Goal: Task Accomplishment & Management: Use online tool/utility

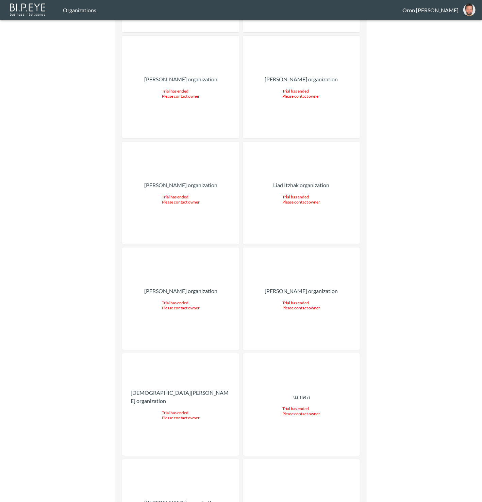
drag, startPoint x: 205, startPoint y: 252, endPoint x: 276, endPoint y: 207, distance: 84.2
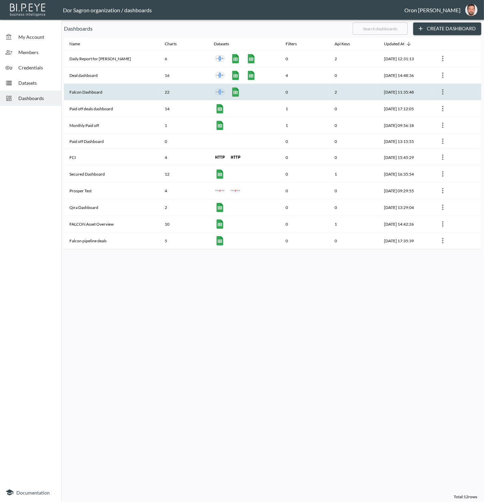
click at [100, 92] on th "Falcon Dashboard" at bounding box center [111, 92] width 95 height 17
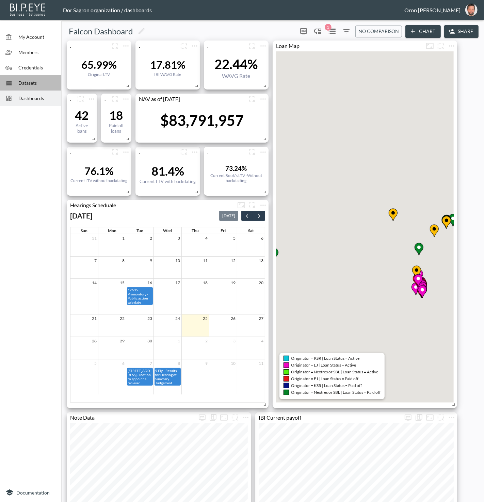
click at [45, 82] on span "Datasets" at bounding box center [36, 82] width 37 height 7
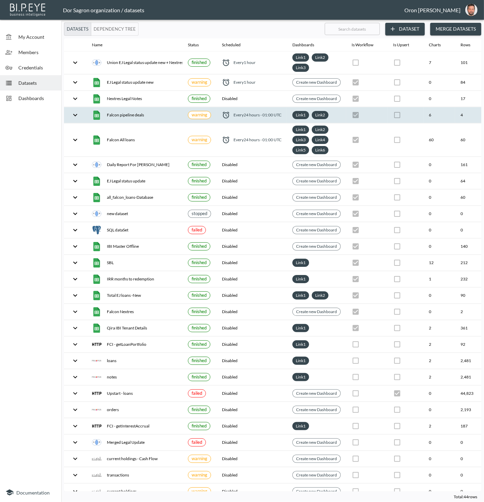
scroll to position [0, 78]
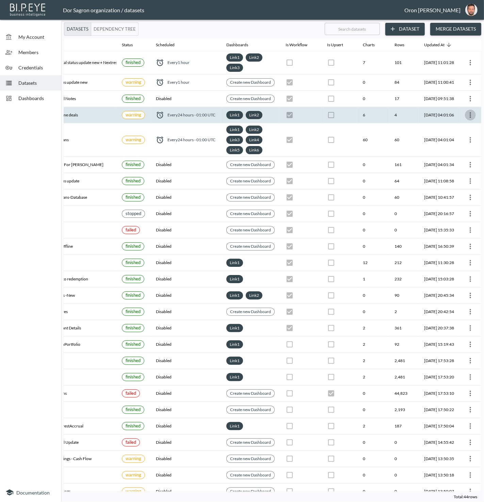
click at [468, 112] on icon "more" at bounding box center [470, 115] width 8 height 8
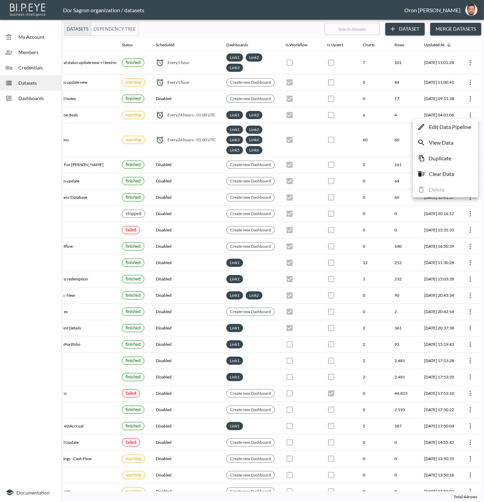
click at [464, 144] on li "View Data" at bounding box center [445, 142] width 62 height 12
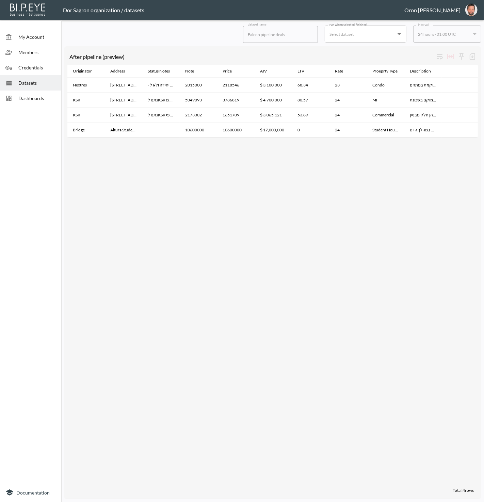
click at [18, 83] on span "Datasets" at bounding box center [36, 82] width 37 height 7
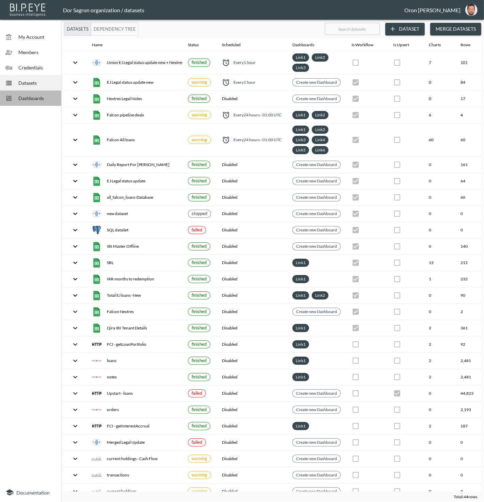
click at [2, 99] on div "Dashboards" at bounding box center [30, 97] width 61 height 15
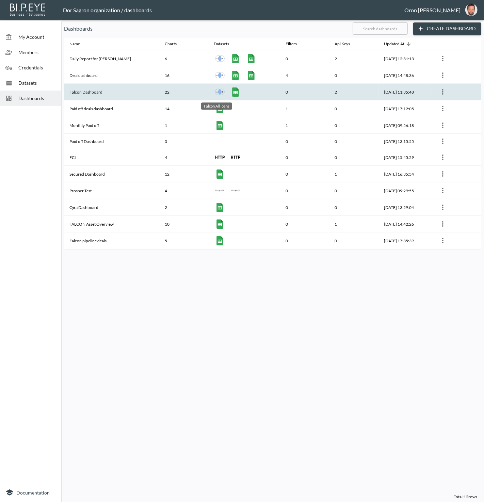
click at [231, 91] on img "Falcon All loans" at bounding box center [236, 92] width 10 height 10
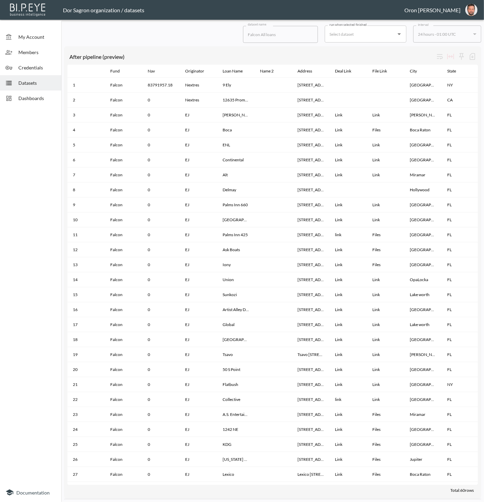
click at [31, 84] on span "Datasets" at bounding box center [36, 82] width 37 height 7
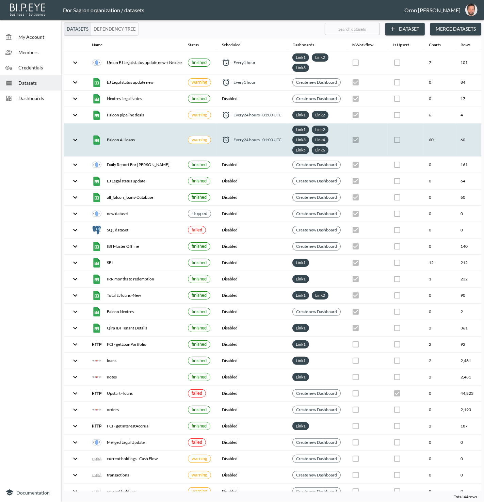
scroll to position [0, 78]
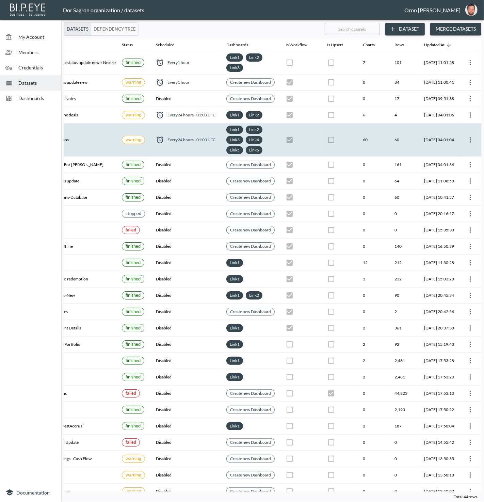
click at [469, 137] on icon "more" at bounding box center [469, 139] width 1 height 5
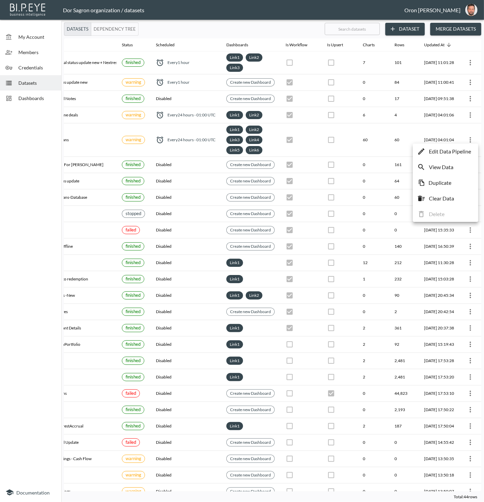
click at [444, 168] on p "View Data" at bounding box center [440, 167] width 24 height 8
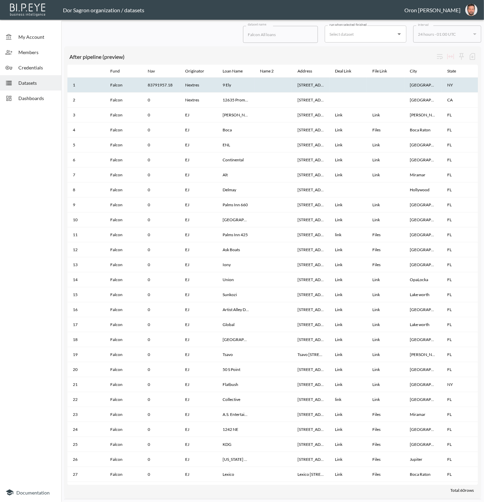
click at [304, 87] on th "9 Ely Brook to Hands Creek Rd, NY 11937" at bounding box center [310, 85] width 37 height 15
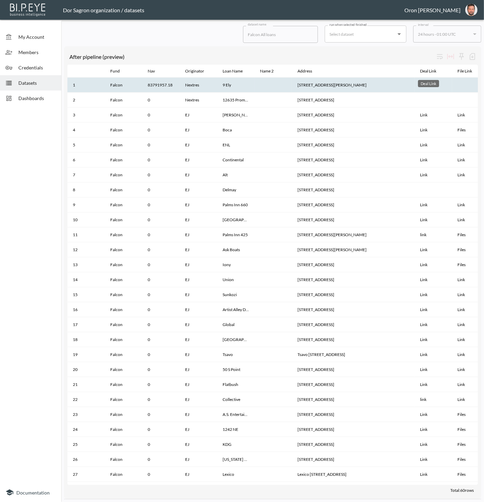
drag, startPoint x: 329, startPoint y: 69, endPoint x: 377, endPoint y: 78, distance: 49.4
click at [332, 85] on th "9 Ely Brook to Hands Creek Rd, NY 11937" at bounding box center [353, 85] width 122 height 15
click at [332, 84] on th "9 Ely Brook to Hands Creek Rd, NY 11937" at bounding box center [353, 85] width 122 height 15
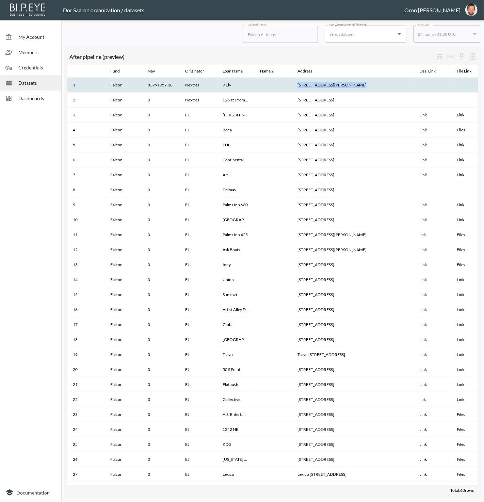
copy th "9 Ely Brook to Hands Creek Rd, NY 11937"
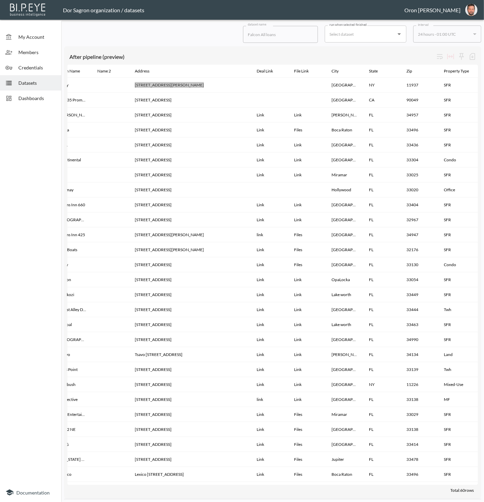
scroll to position [0, 164]
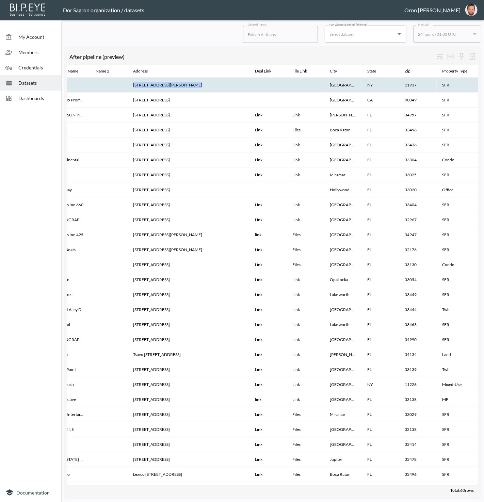
click at [339, 85] on th "East Hampton" at bounding box center [342, 85] width 37 height 15
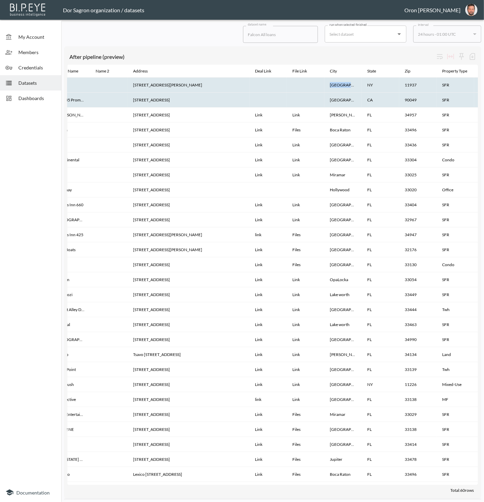
copy th "East Hampton"
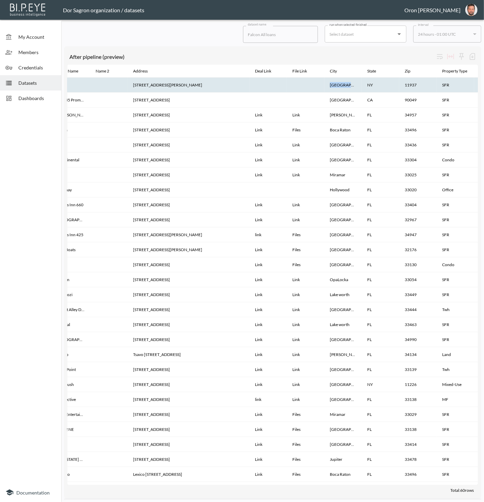
click at [411, 83] on th "11937" at bounding box center [417, 85] width 37 height 15
copy th "11937"
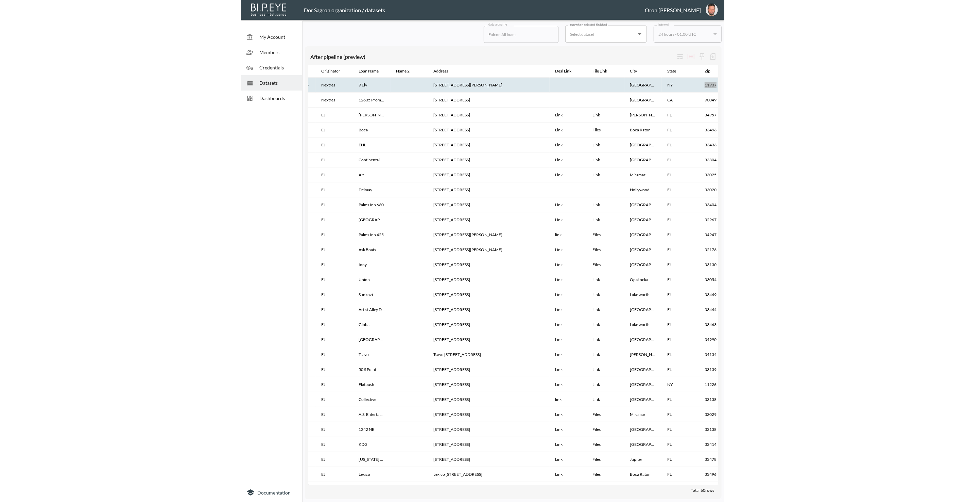
scroll to position [0, 108]
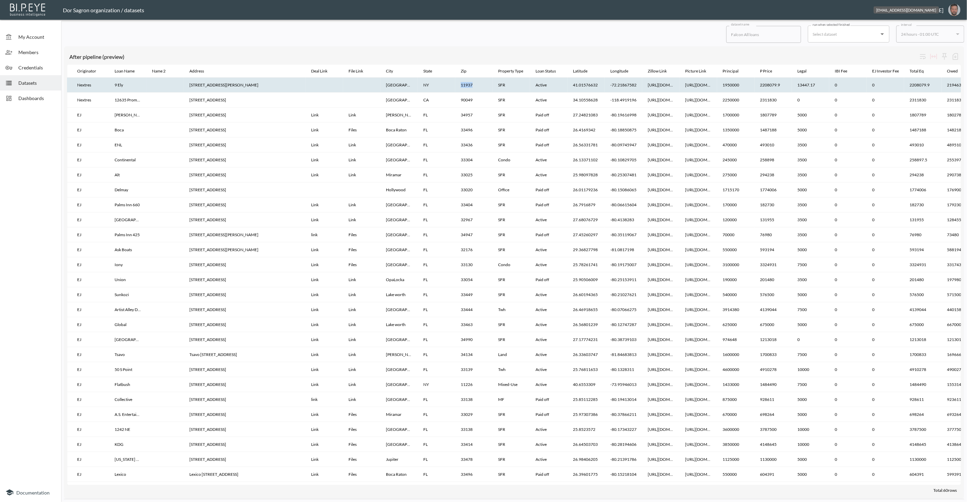
click at [483, 12] on button "oron@bipeye.com" at bounding box center [955, 10] width 22 height 16
click at [483, 21] on li "Switch Organization" at bounding box center [937, 27] width 58 height 12
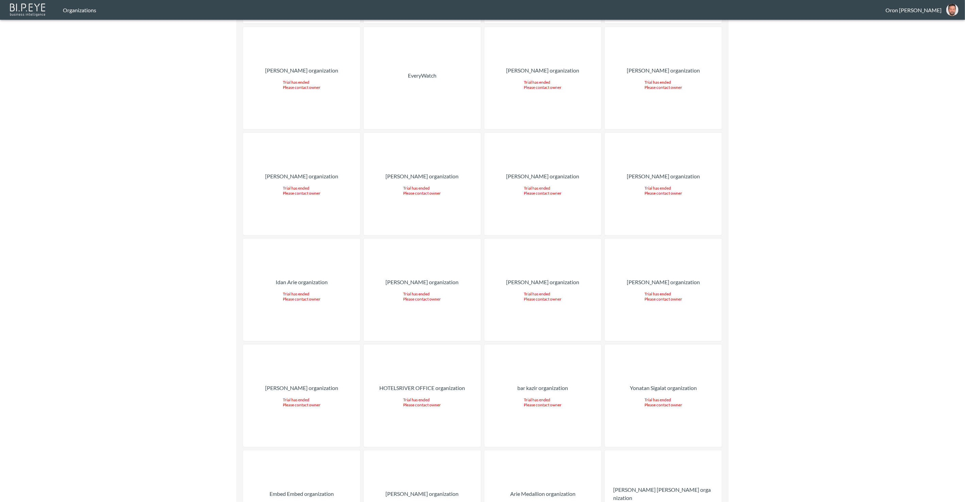
drag, startPoint x: 643, startPoint y: 334, endPoint x: 644, endPoint y: 331, distance: 4.0
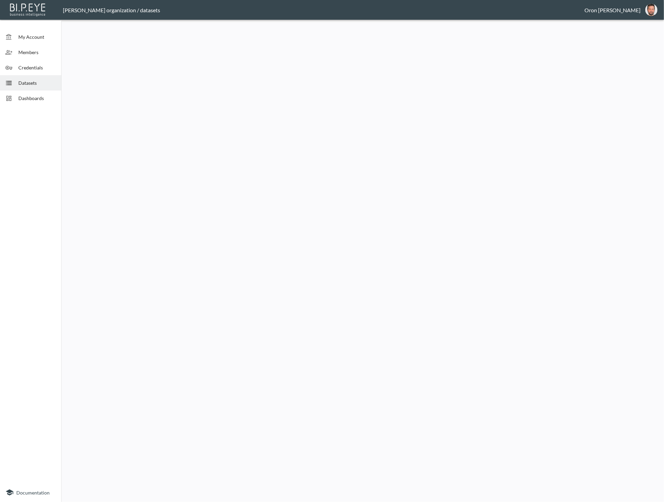
click at [478, 106] on div at bounding box center [362, 261] width 603 height 479
drag, startPoint x: 37, startPoint y: 88, endPoint x: 55, endPoint y: 87, distance: 17.7
click at [37, 88] on div "Datasets" at bounding box center [30, 82] width 61 height 15
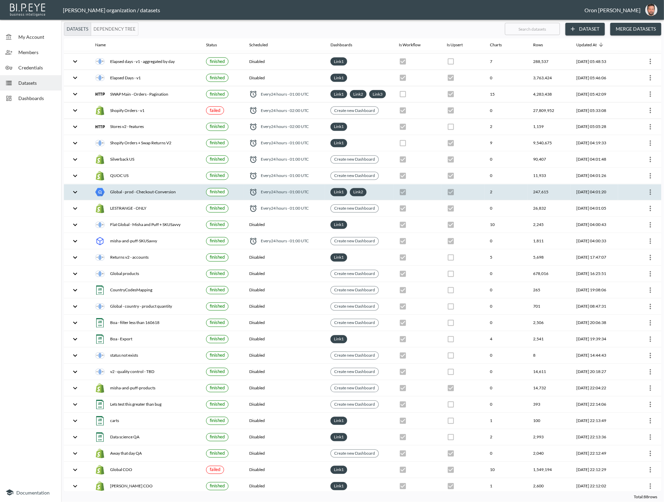
scroll to position [1002, 0]
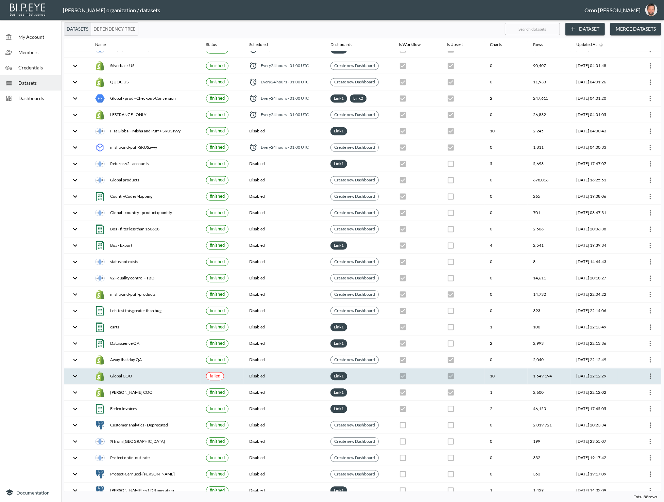
click at [650, 373] on icon "more" at bounding box center [650, 375] width 1 height 5
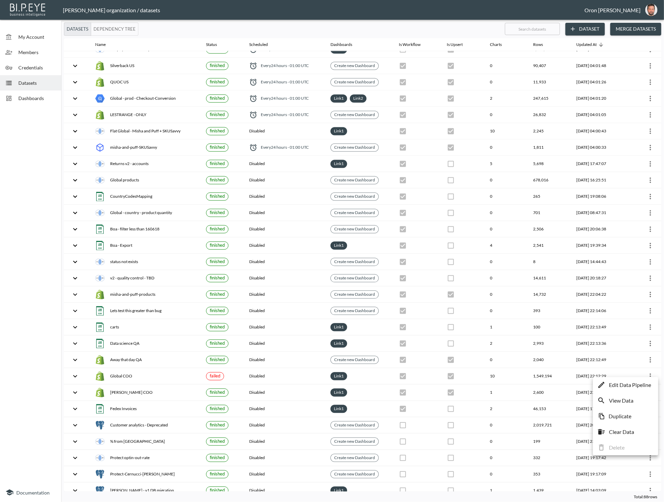
click at [630, 402] on p "View Data" at bounding box center [621, 400] width 24 height 8
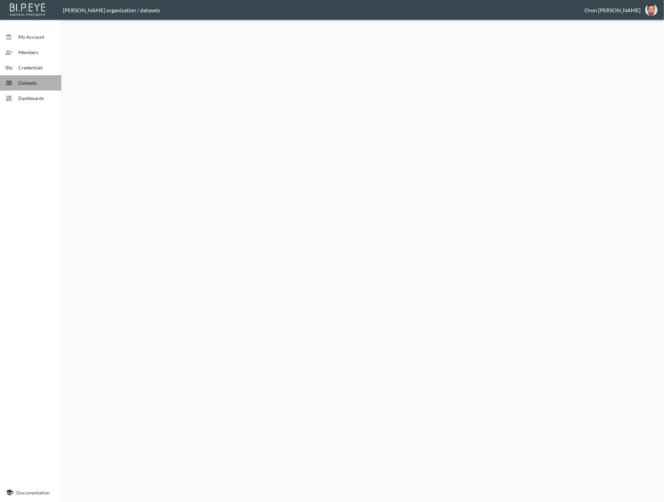
click at [50, 80] on span "Datasets" at bounding box center [36, 82] width 37 height 7
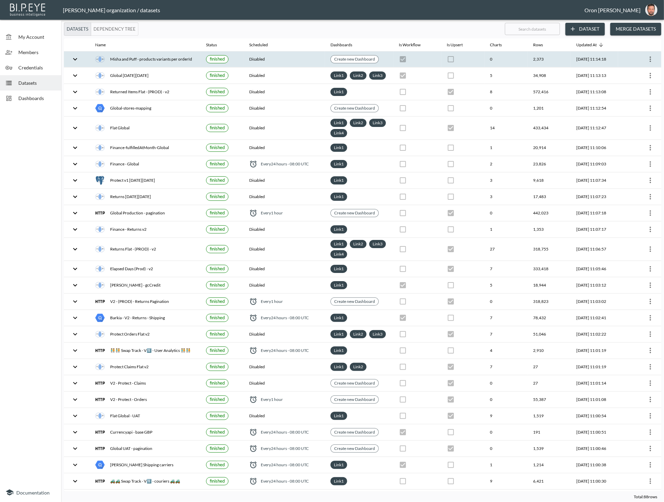
click at [652, 58] on icon "more" at bounding box center [650, 59] width 8 height 8
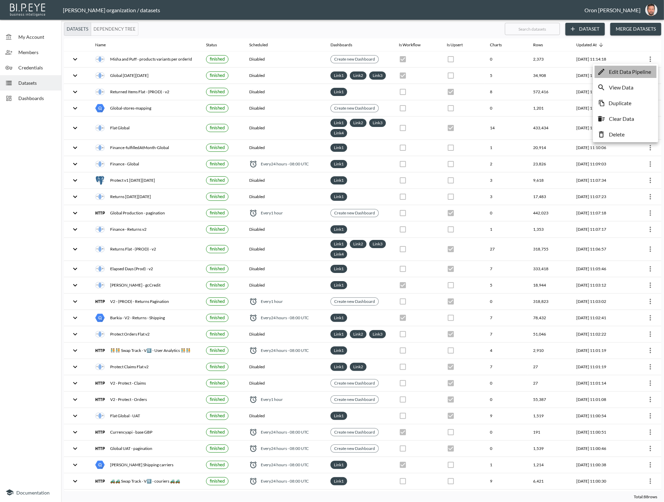
click at [644, 72] on p "Edit Data Pipeline" at bounding box center [630, 72] width 42 height 8
